Goal: Task Accomplishment & Management: Use online tool/utility

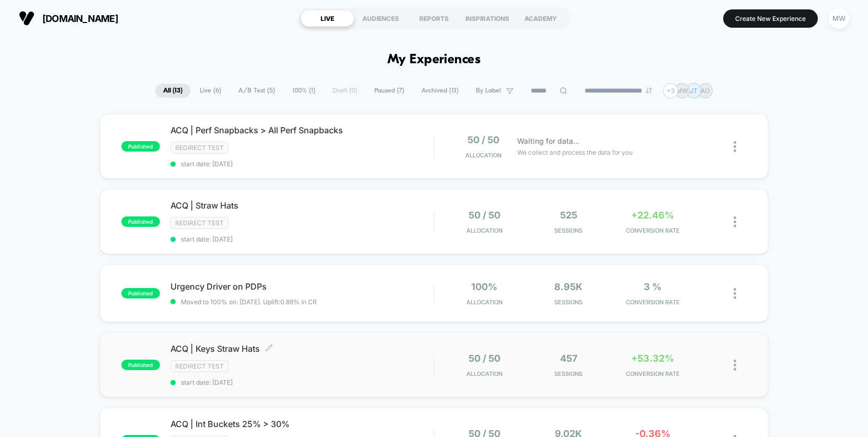
click at [381, 363] on div "Redirect Test" at bounding box center [302, 366] width 263 height 12
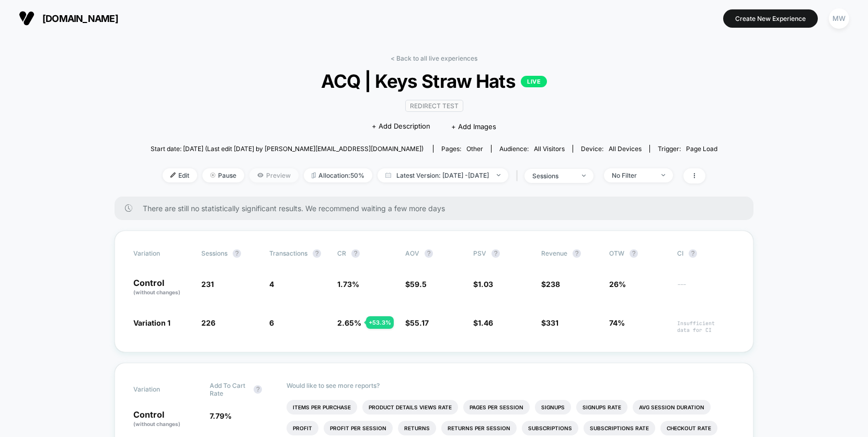
click at [260, 177] on span "Preview" at bounding box center [274, 175] width 49 height 14
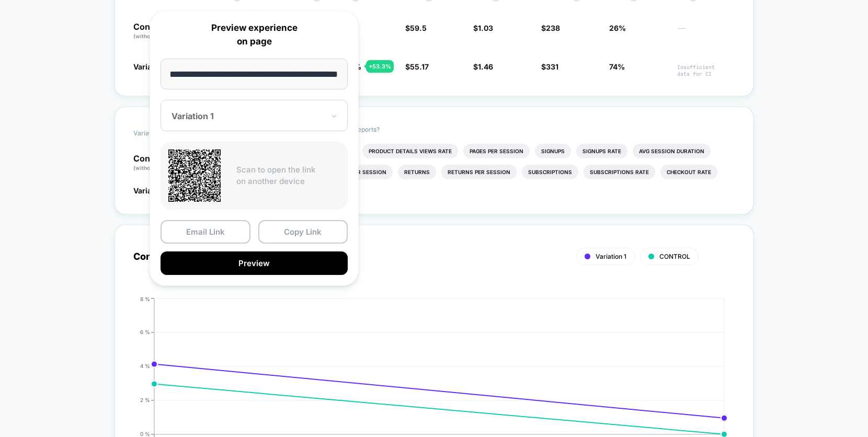
scroll to position [258, 0]
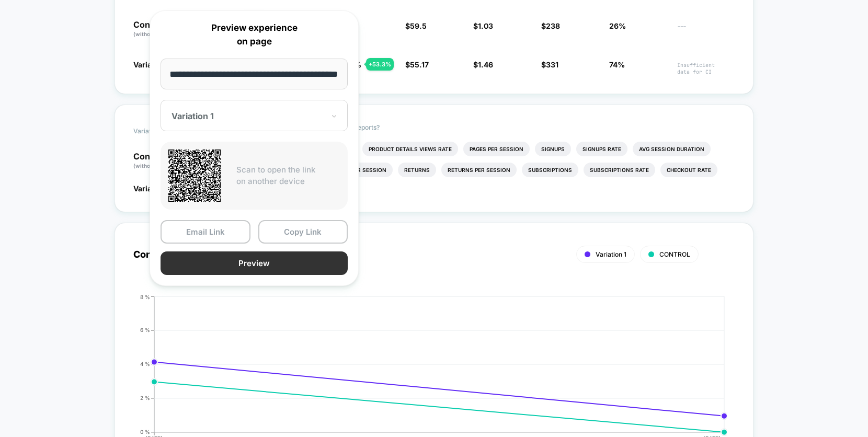
click at [241, 260] on button "Preview" at bounding box center [254, 264] width 187 height 24
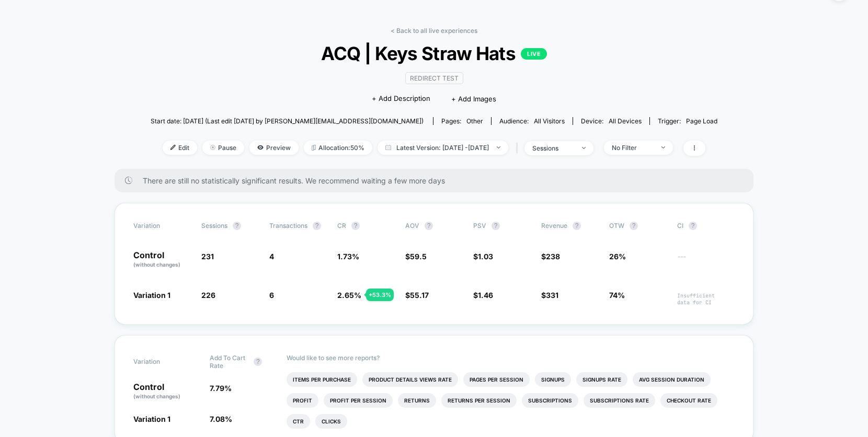
scroll to position [0, 0]
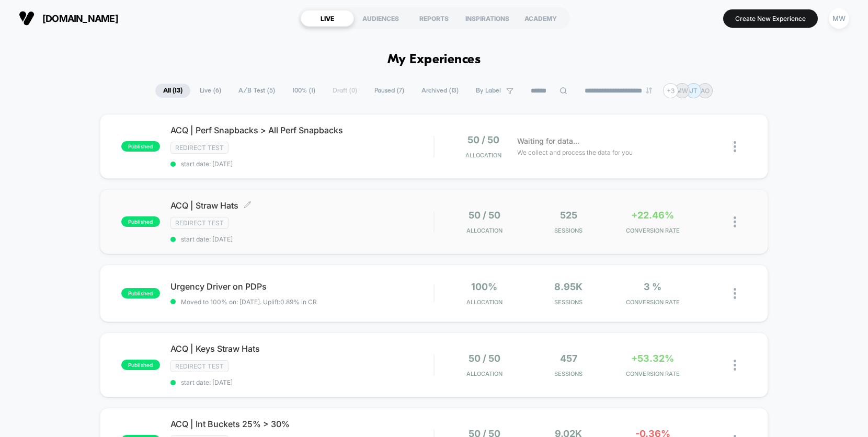
click at [305, 218] on div "Redirect Test" at bounding box center [302, 223] width 263 height 12
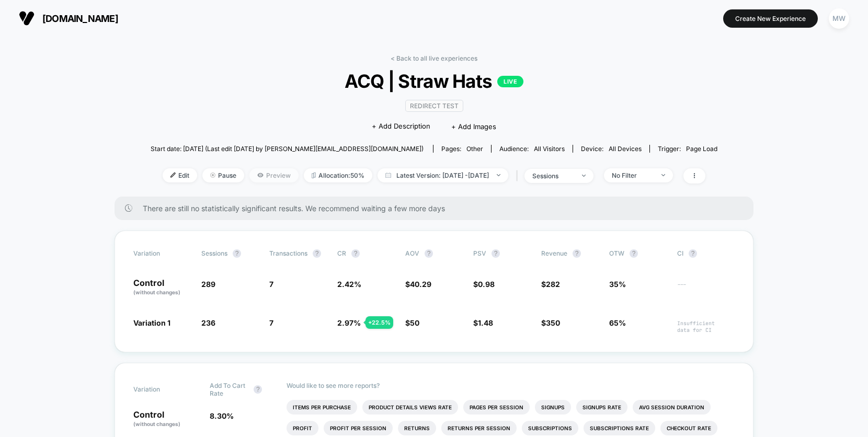
click at [253, 173] on span "Preview" at bounding box center [274, 175] width 49 height 14
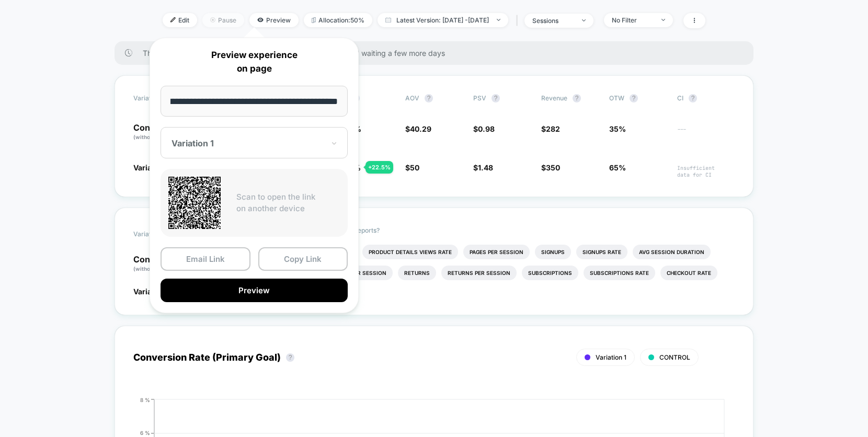
scroll to position [156, 0]
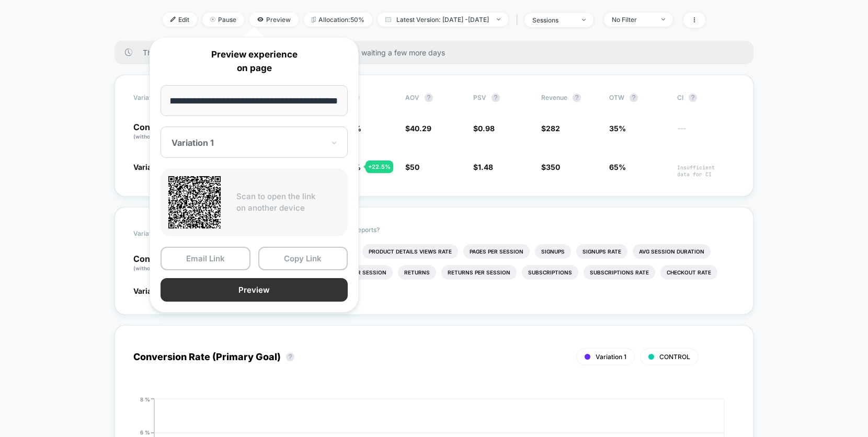
click at [254, 293] on button "Preview" at bounding box center [254, 290] width 187 height 24
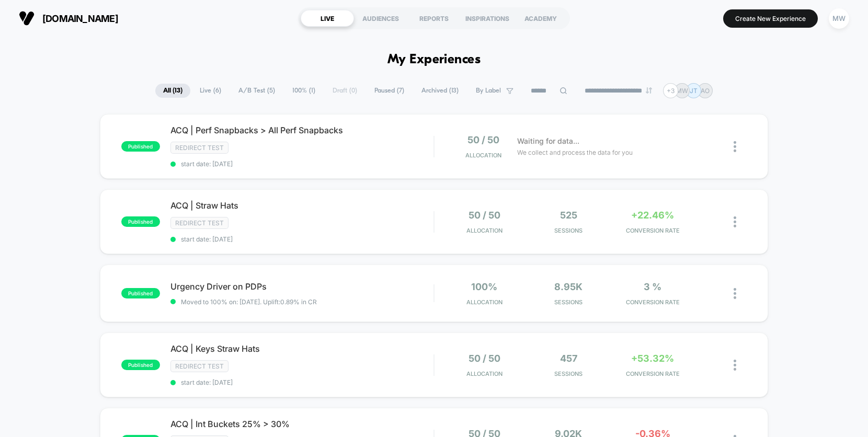
click at [327, 154] on div "Redirect Test" at bounding box center [302, 148] width 263 height 12
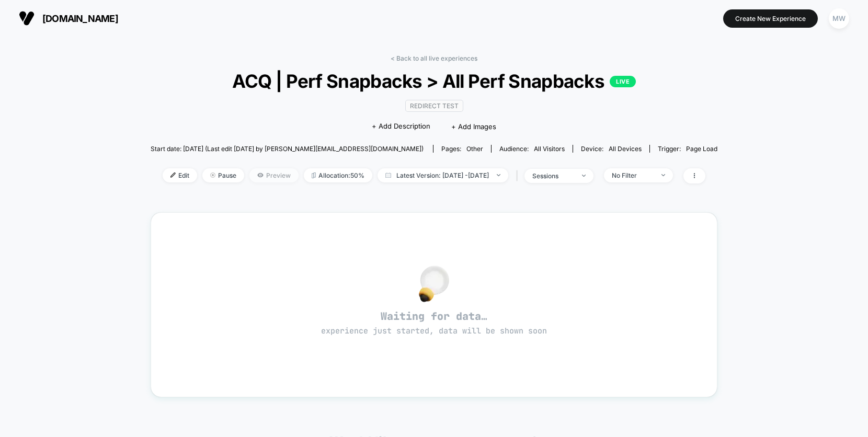
click at [263, 177] on span "Preview" at bounding box center [274, 175] width 49 height 14
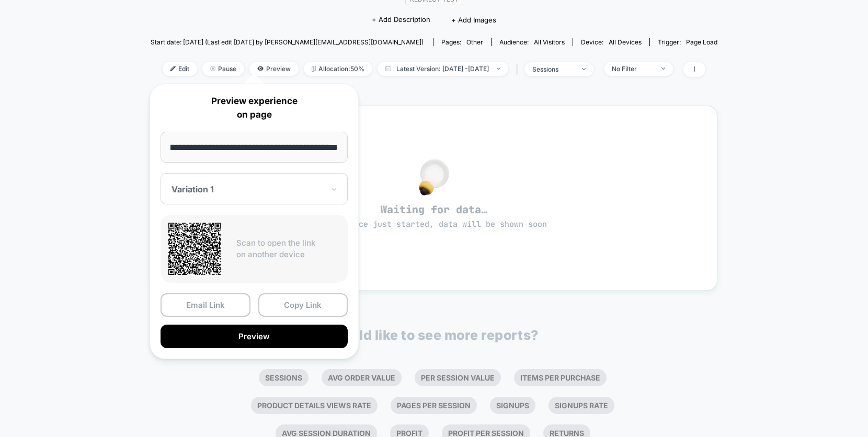
scroll to position [109, 0]
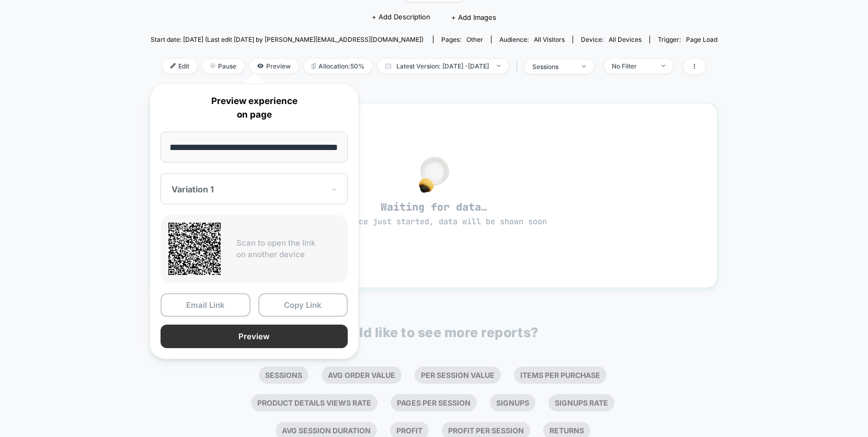
click at [246, 338] on button "Preview" at bounding box center [254, 337] width 187 height 24
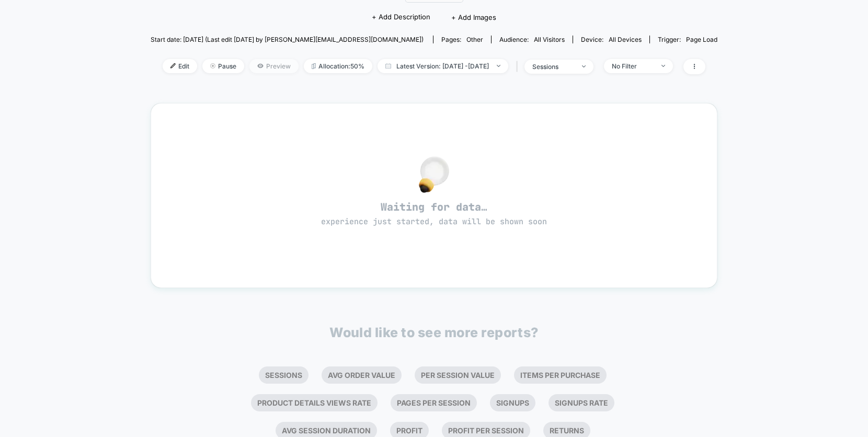
click at [265, 65] on span "Preview" at bounding box center [274, 66] width 49 height 14
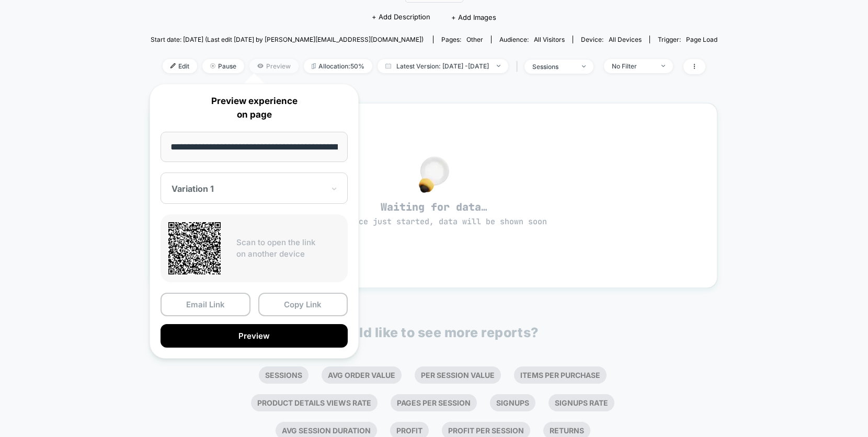
scroll to position [0, 123]
click at [270, 194] on div at bounding box center [248, 189] width 153 height 10
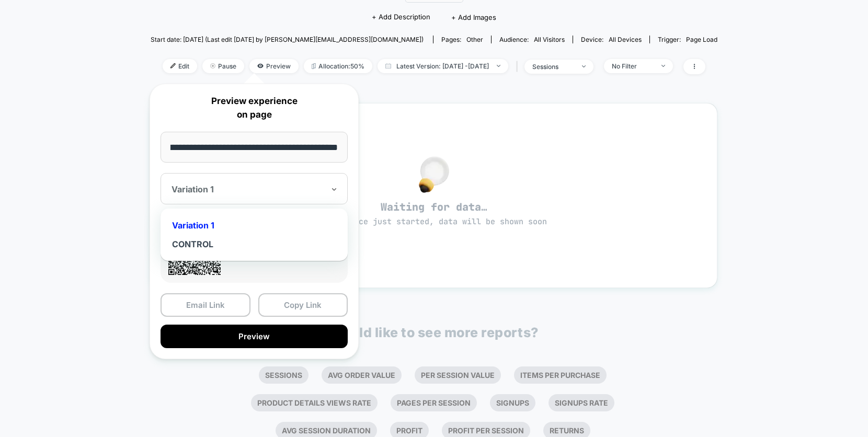
scroll to position [0, 0]
click at [239, 251] on div "CONTROL" at bounding box center [254, 244] width 177 height 19
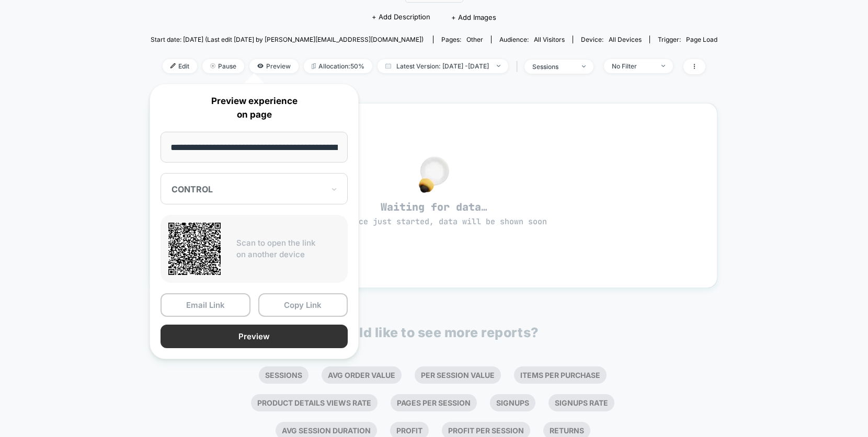
click at [266, 342] on button "Preview" at bounding box center [254, 337] width 187 height 24
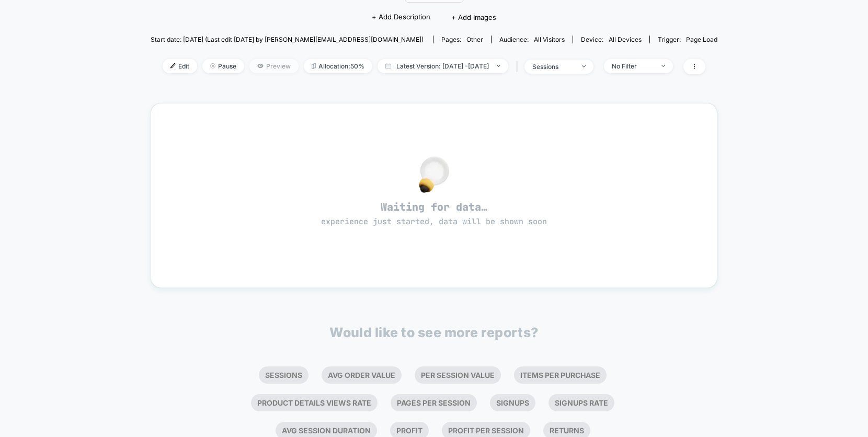
click at [252, 66] on span "Preview" at bounding box center [274, 66] width 49 height 14
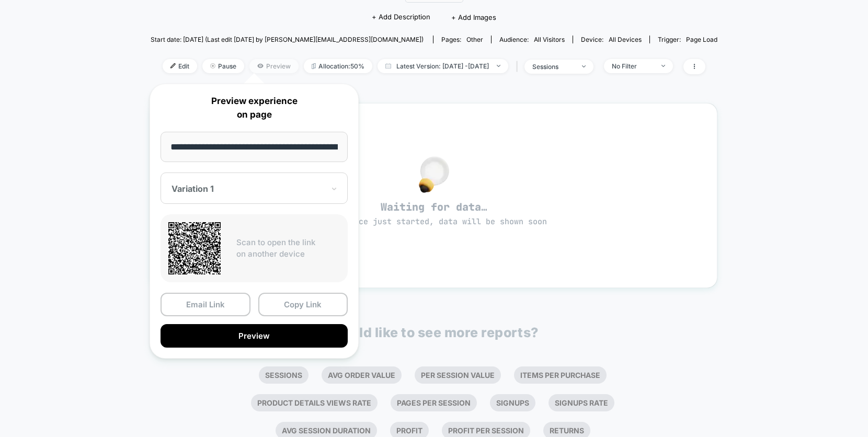
scroll to position [0, 123]
click at [268, 333] on button "Preview" at bounding box center [254, 337] width 187 height 24
